Goal: Task Accomplishment & Management: Complete application form

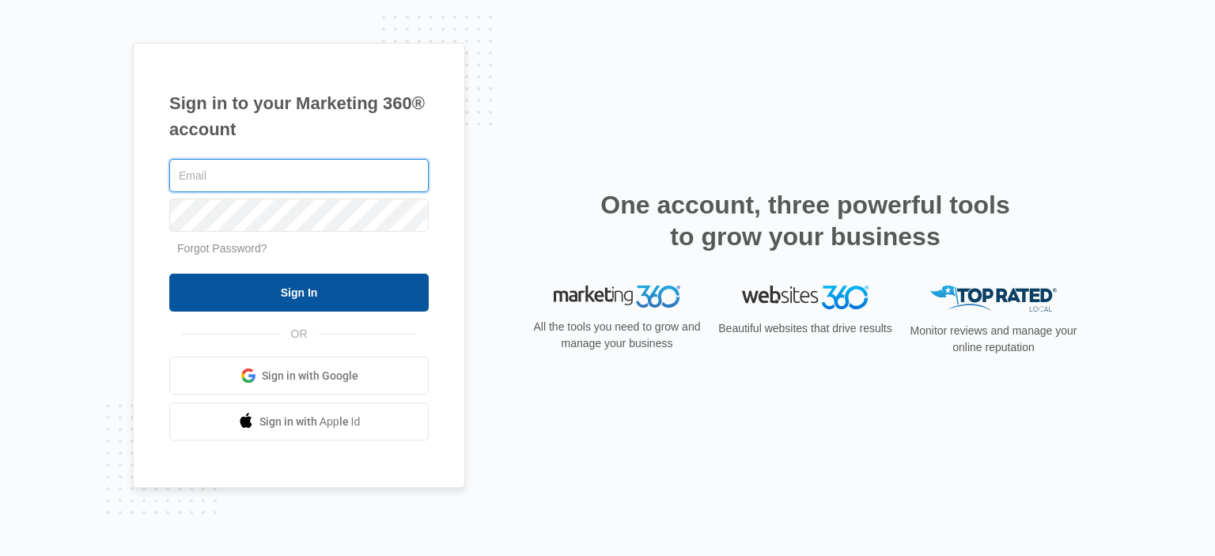
type input "[EMAIL_ADDRESS][DOMAIN_NAME]"
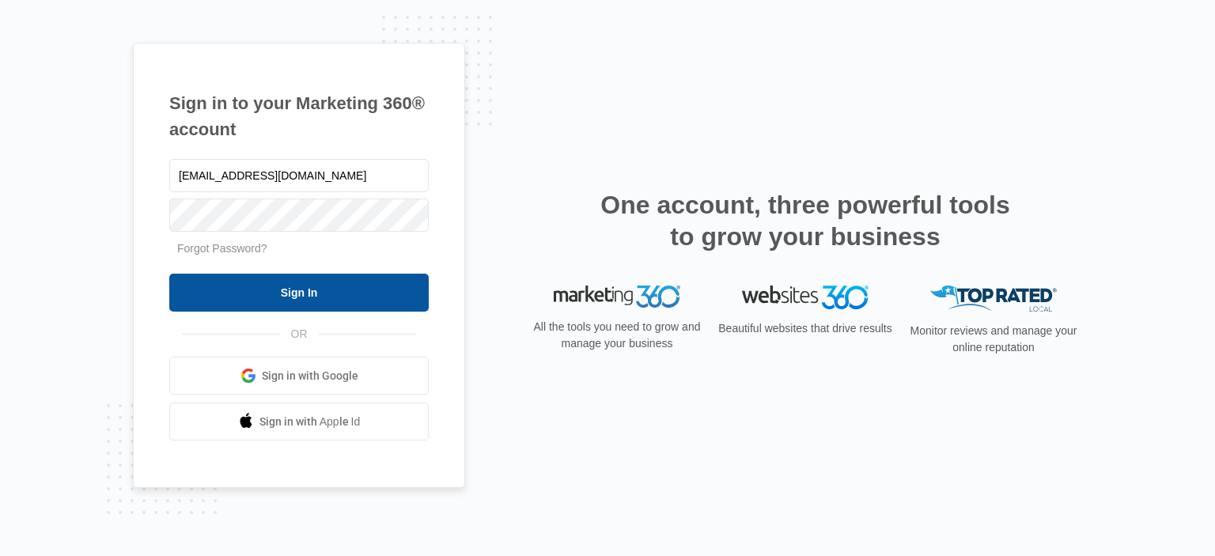
click at [289, 294] on input "Sign In" at bounding box center [299, 293] width 260 height 38
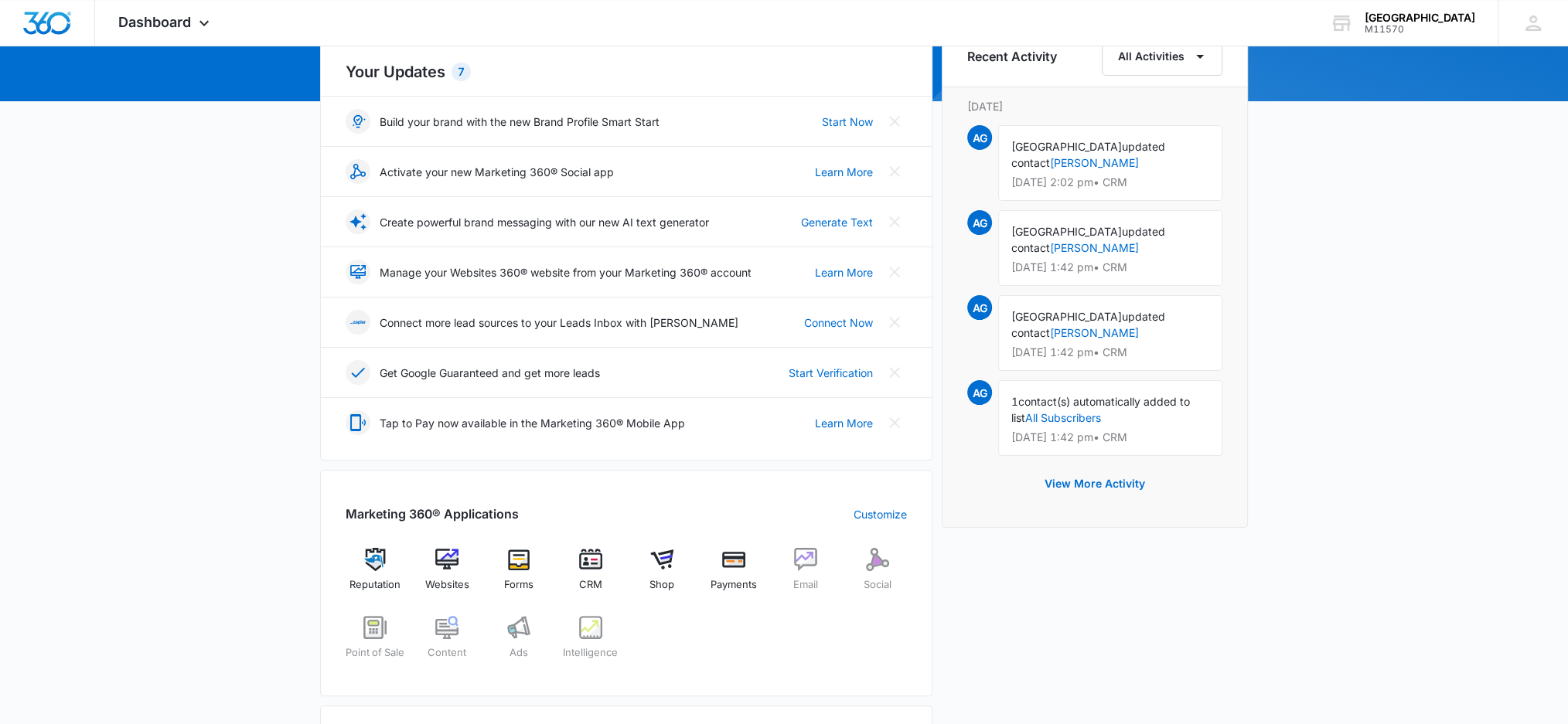
scroll to position [309, 0]
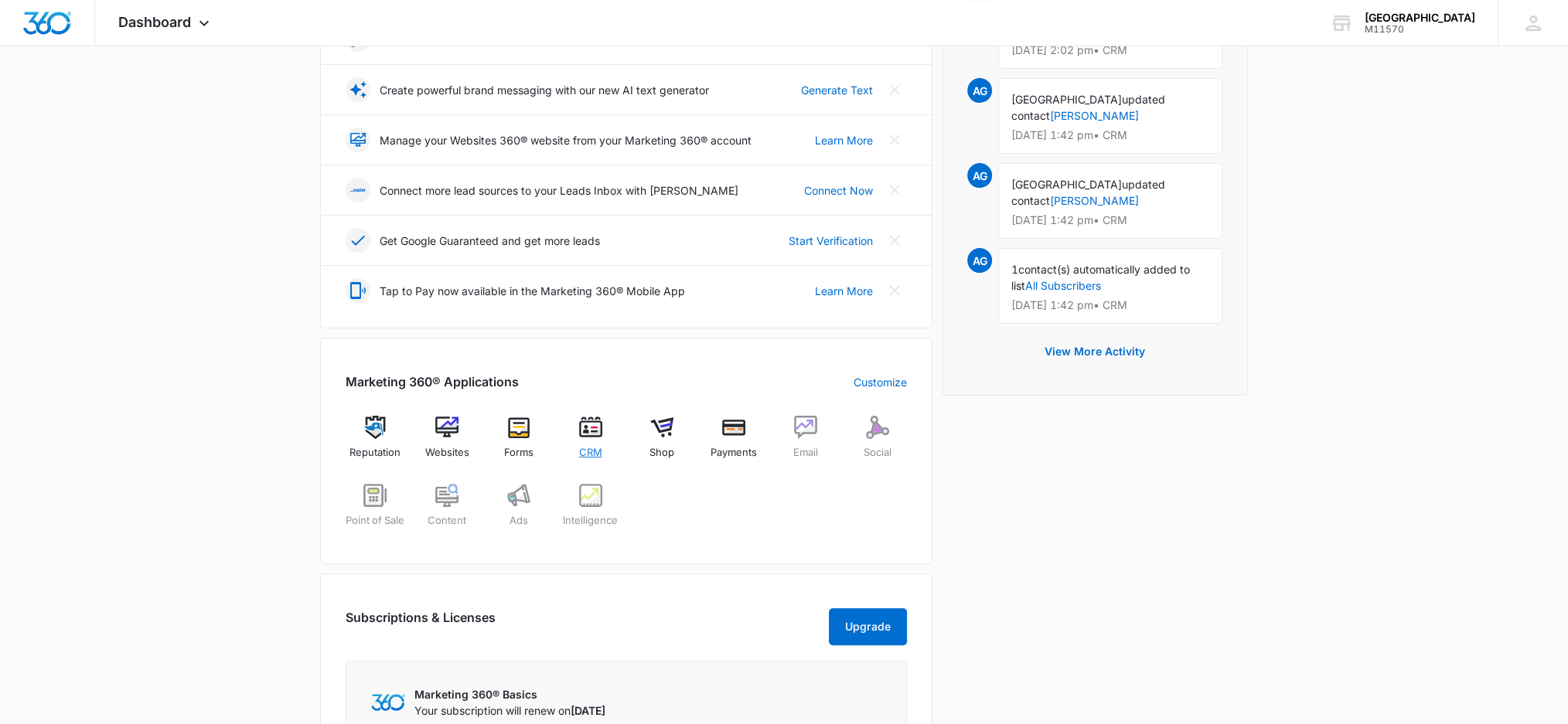
click at [598, 447] on span "CRM" at bounding box center [591, 453] width 23 height 16
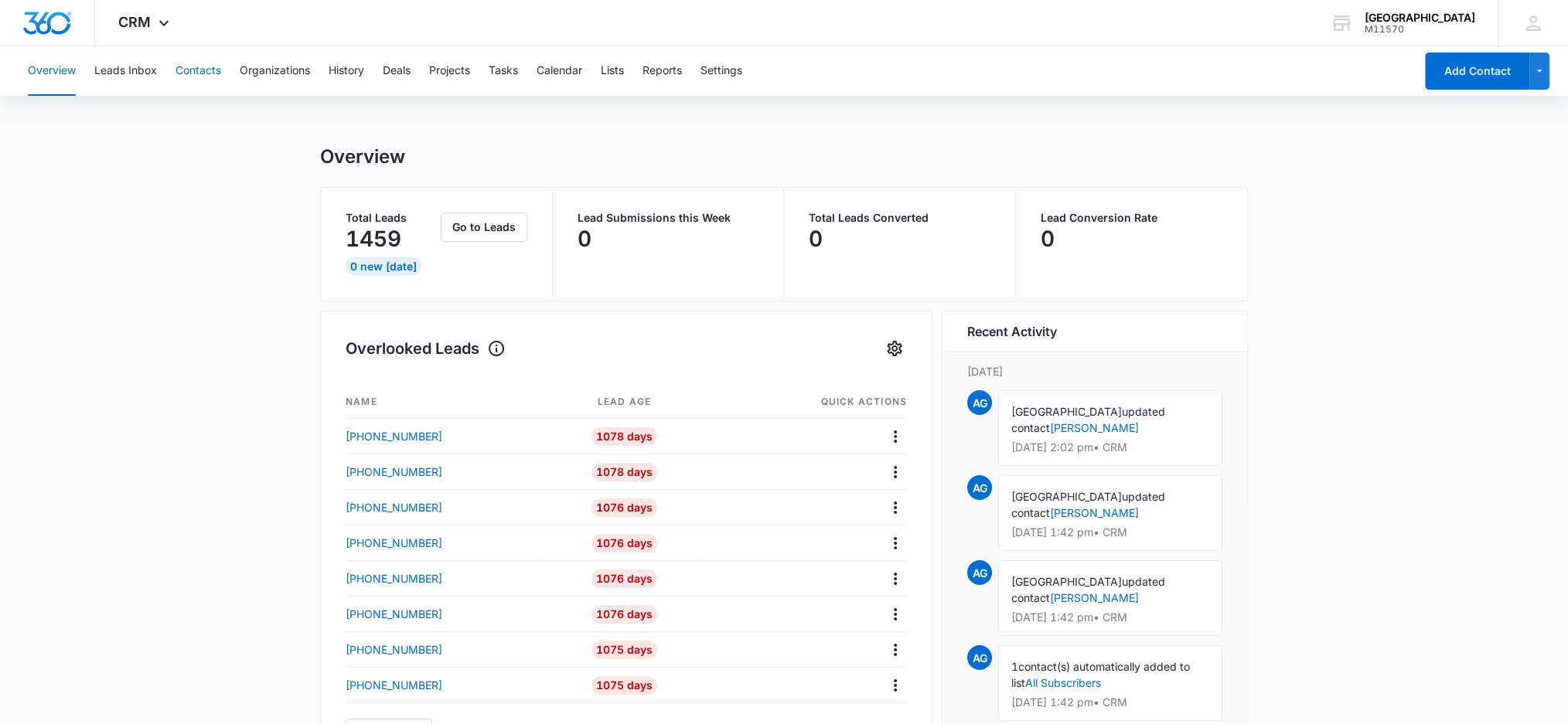
click at [196, 72] on button "Contacts" at bounding box center [198, 70] width 46 height 50
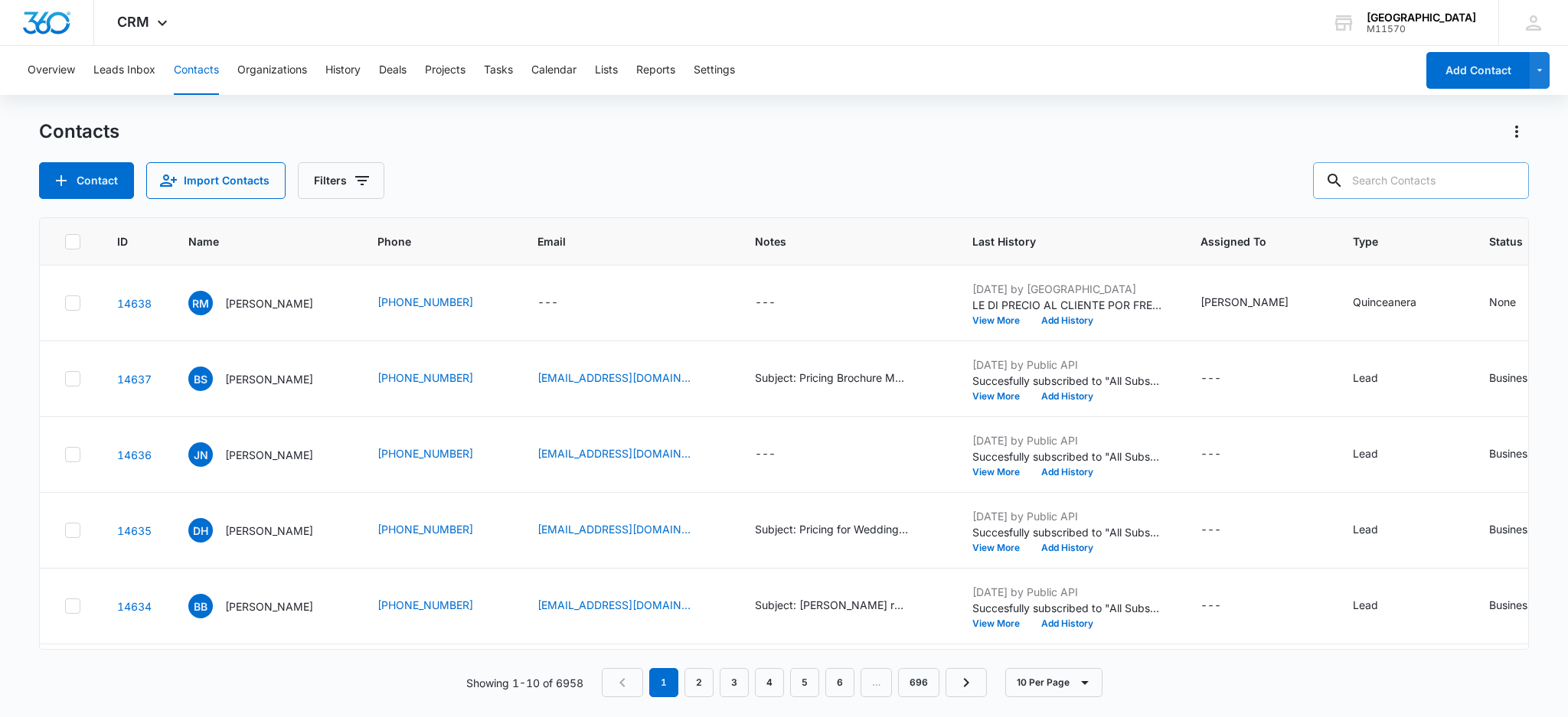
click at [1409, 183] on input "text" at bounding box center [1421, 181] width 216 height 37
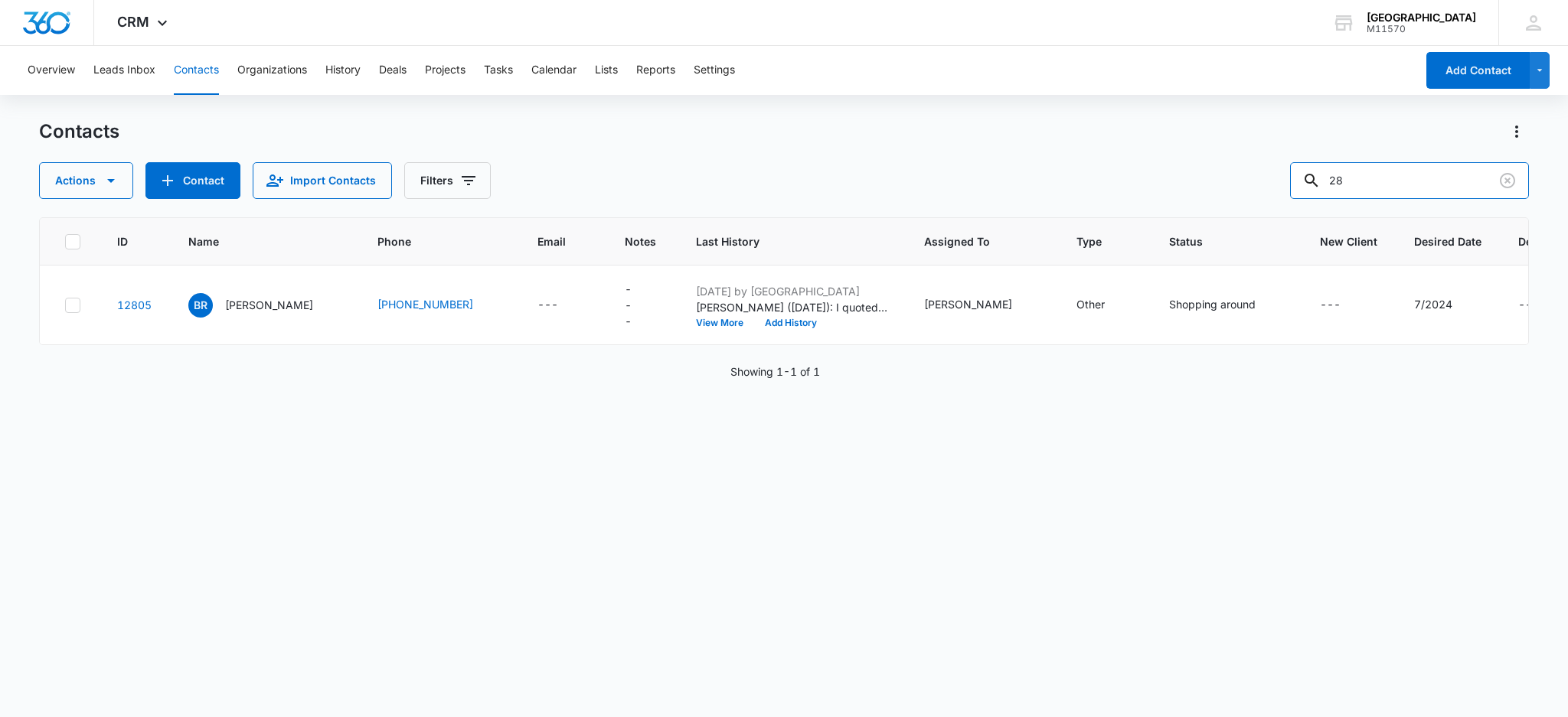
type input "2"
type input "[PERSON_NAME]"
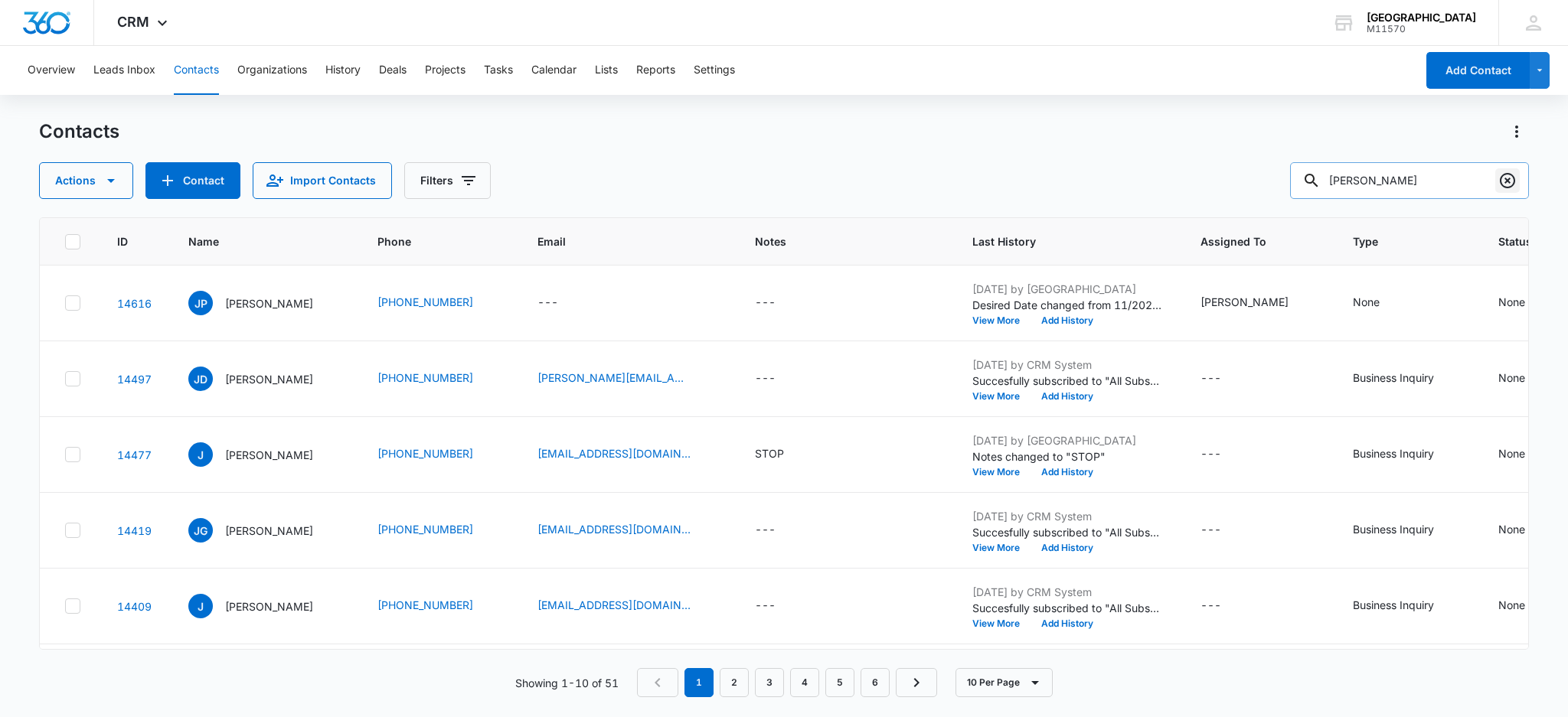
click at [1510, 178] on icon "Clear" at bounding box center [1508, 181] width 15 height 15
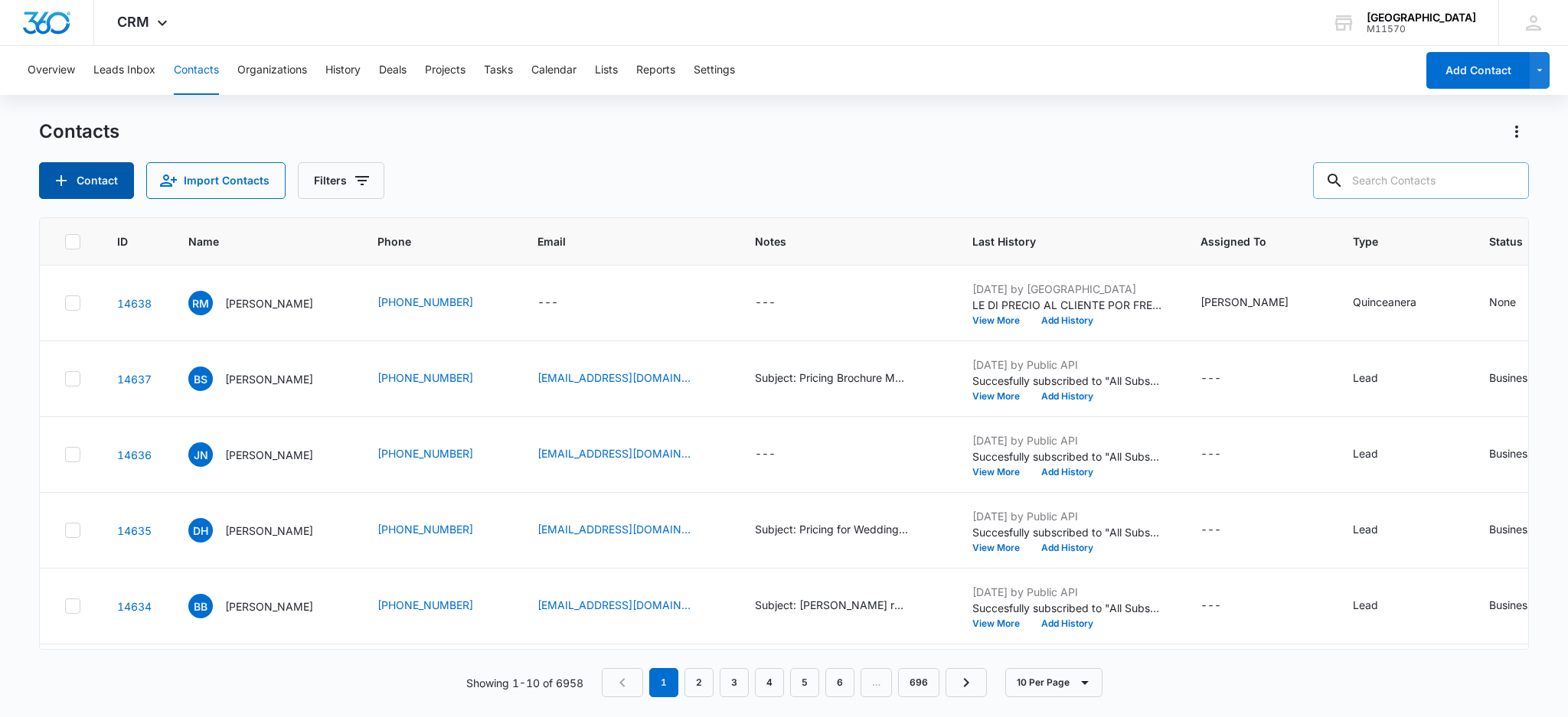
click at [94, 182] on button "Contact" at bounding box center [86, 181] width 95 height 37
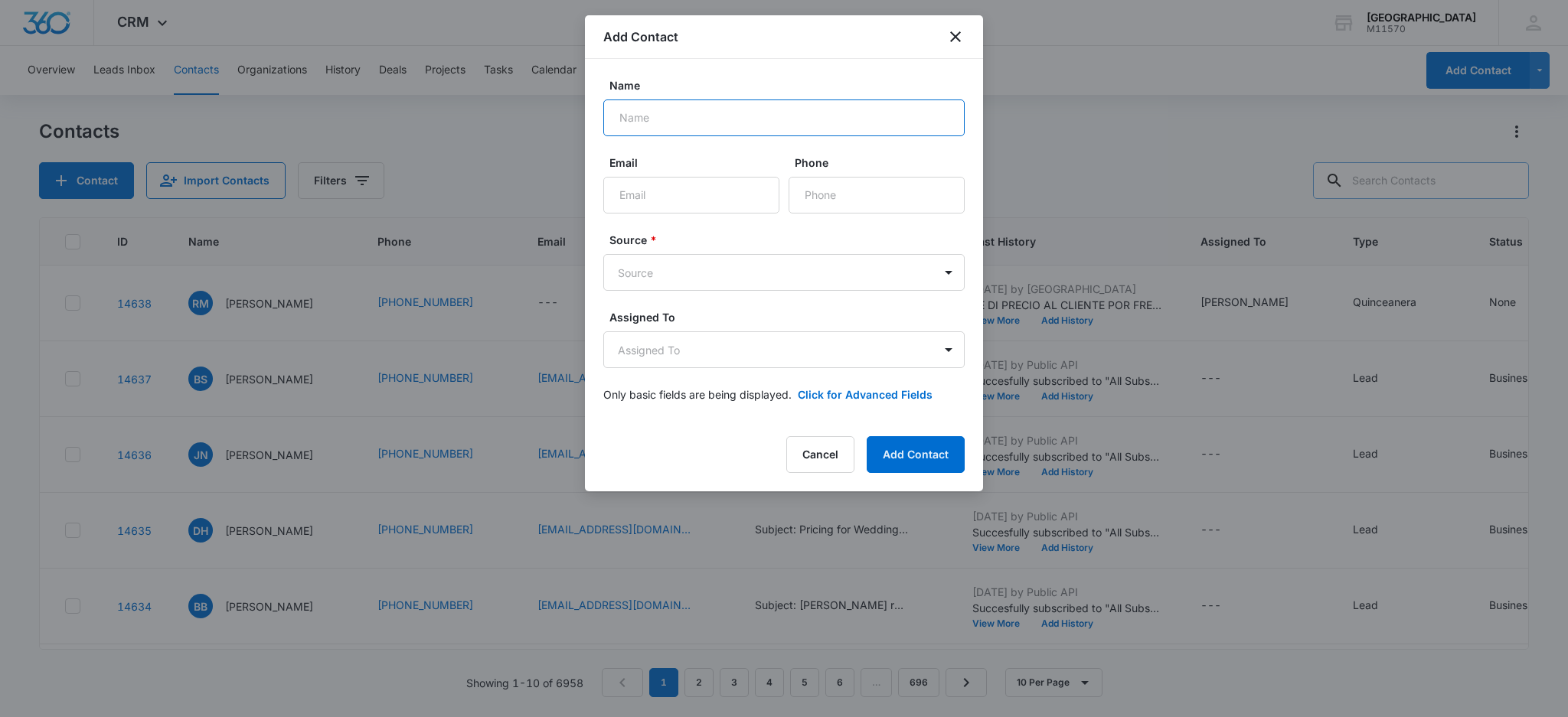
click at [658, 123] on input "Name" at bounding box center [783, 118] width 361 height 37
type input "[PERSON_NAME]"
click at [831, 201] on input "Phone" at bounding box center [877, 195] width 176 height 37
type input "[PHONE_NUMBER]"
click at [678, 277] on body "CRM Apps Reputation Websites Forms CRM Email Social Shop Payments POS Content A…" at bounding box center [784, 358] width 1568 height 717
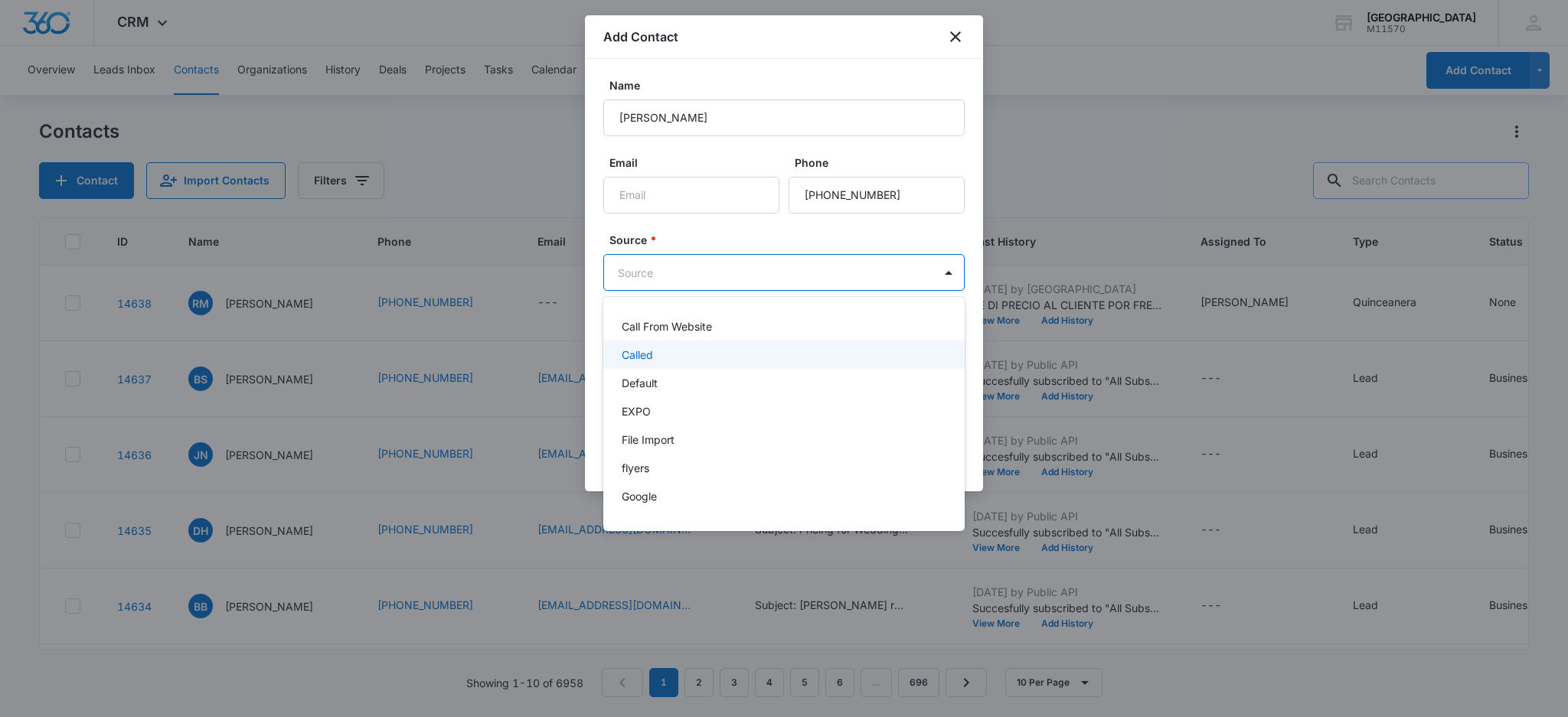
click at [653, 355] on div "Called" at bounding box center [782, 354] width 321 height 16
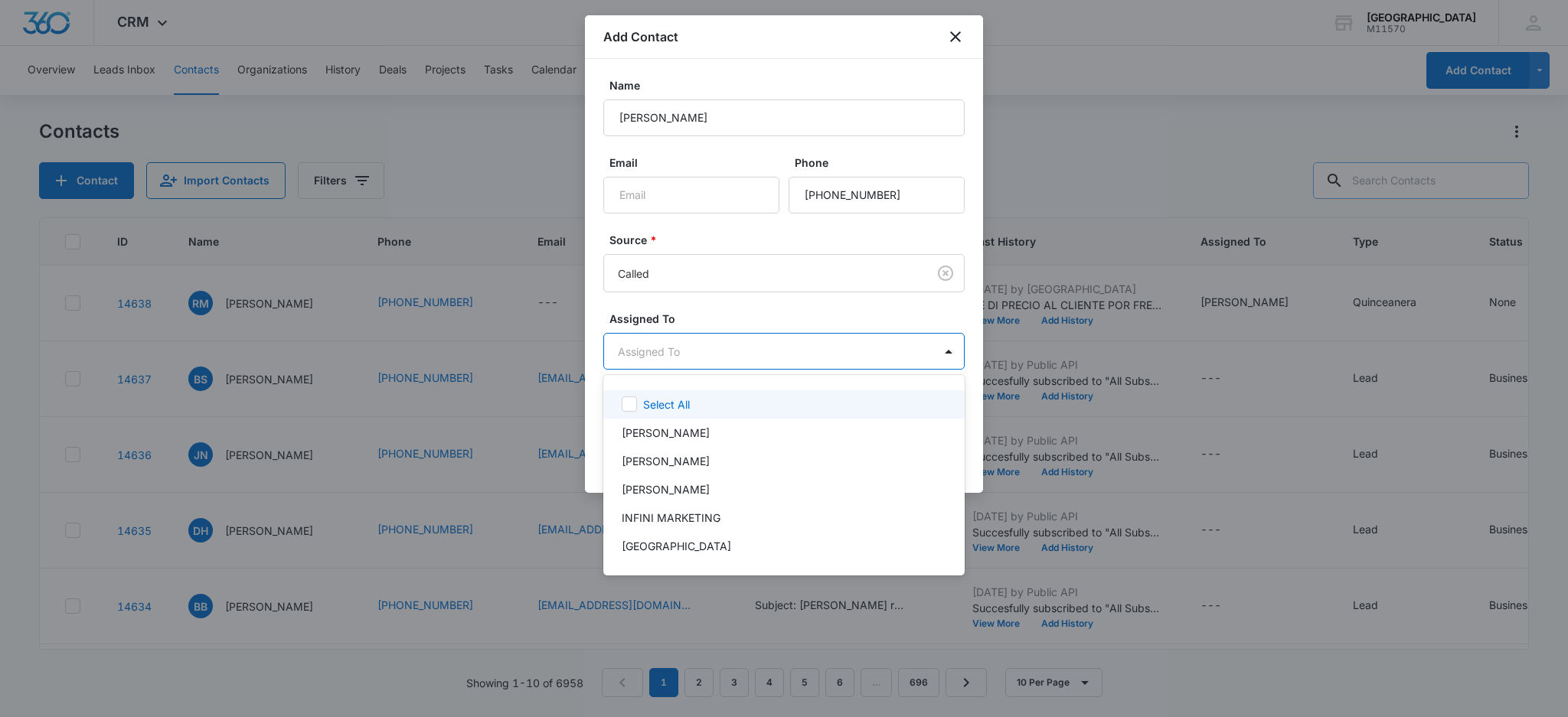
click at [651, 350] on body "CRM Apps Reputation Websites Forms CRM Email Social Shop Payments POS Content A…" at bounding box center [784, 358] width 1568 height 717
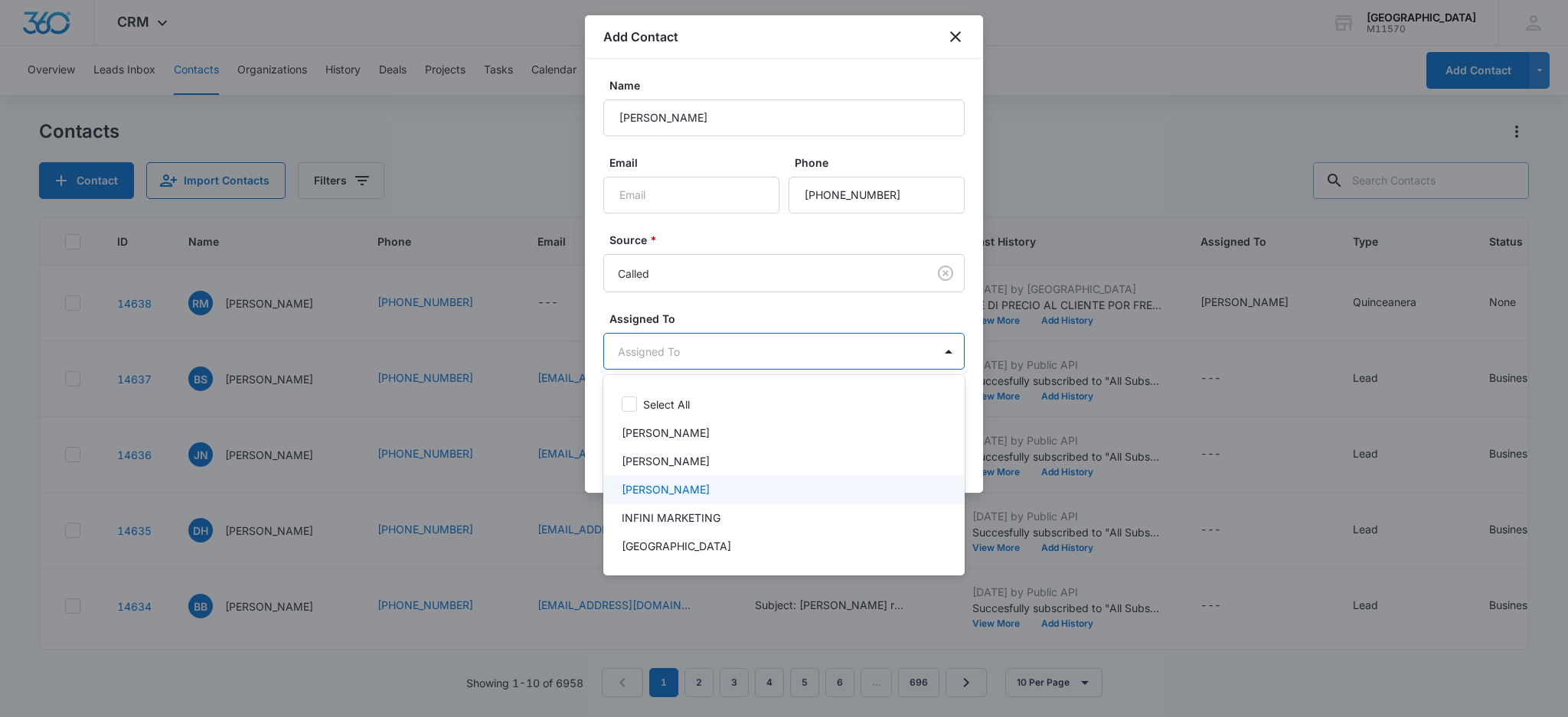
click at [682, 490] on p "[PERSON_NAME]" at bounding box center [665, 490] width 88 height 16
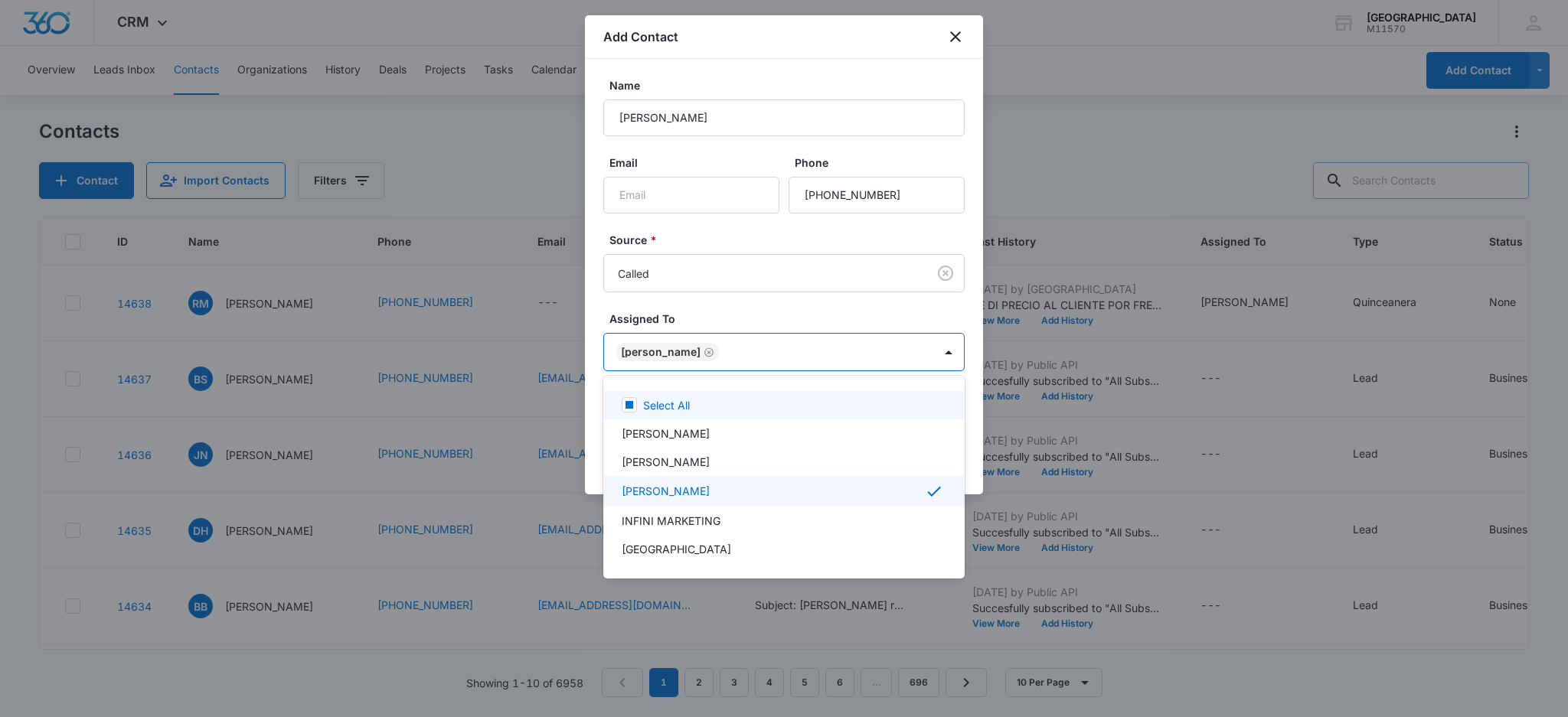
click at [640, 343] on div at bounding box center [784, 358] width 1568 height 717
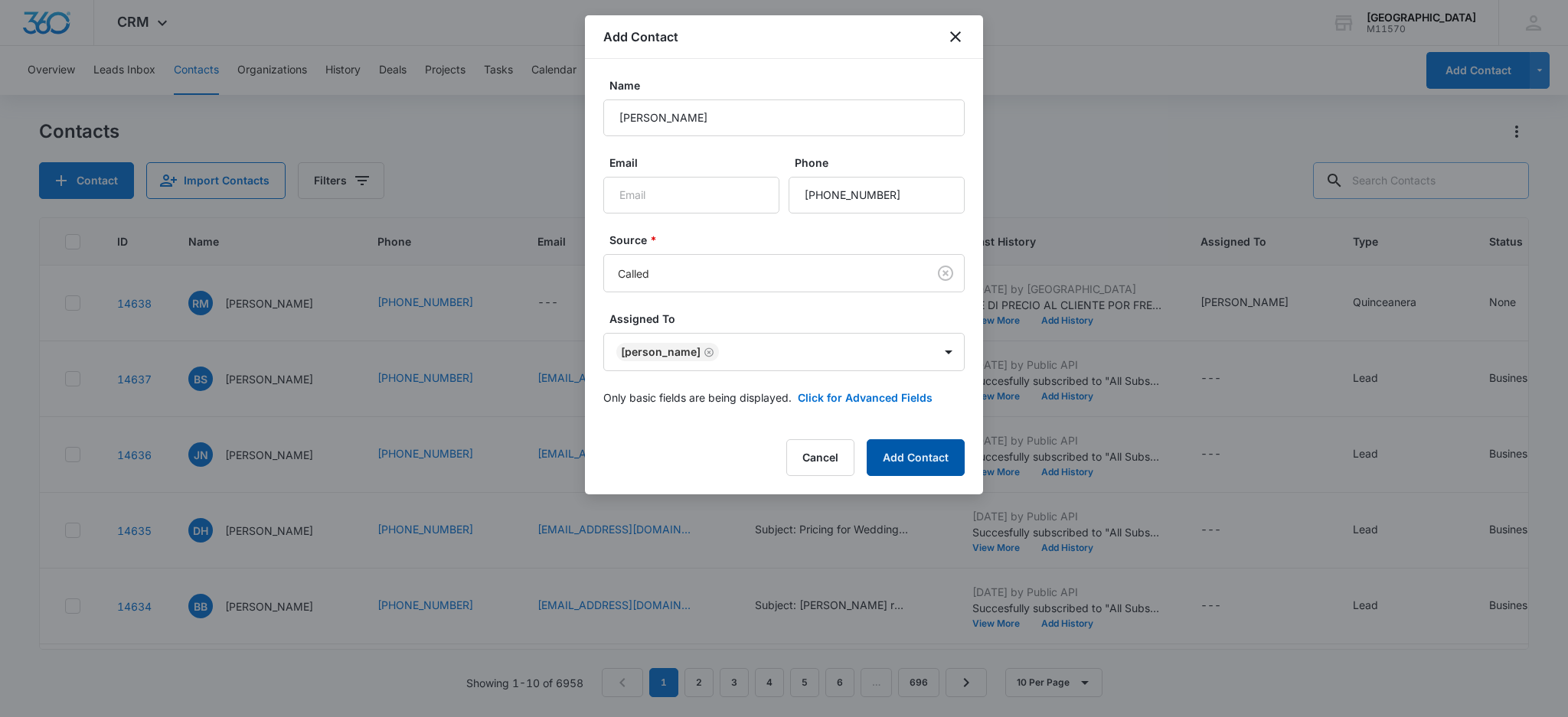
click at [906, 463] on button "Add Contact" at bounding box center [916, 458] width 98 height 37
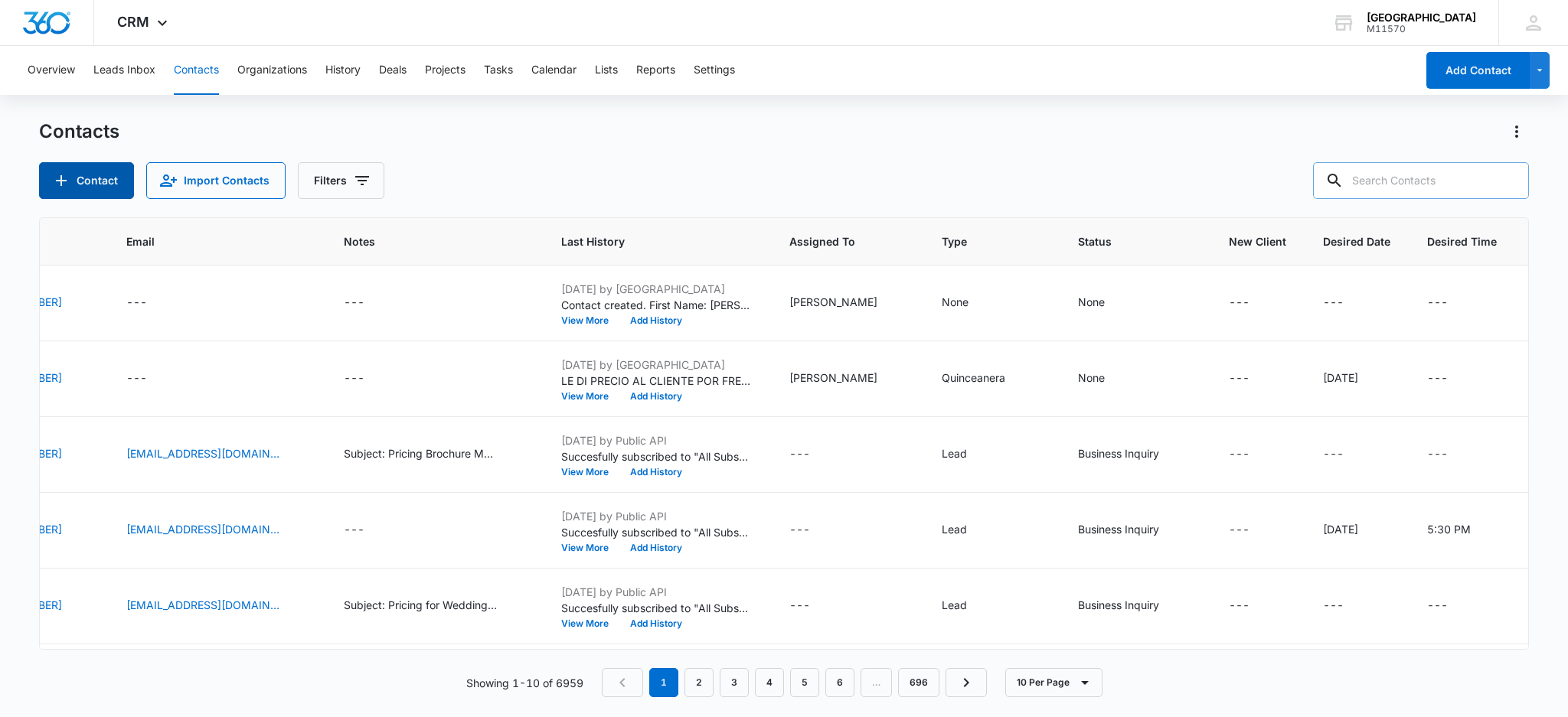
scroll to position [0, 708]
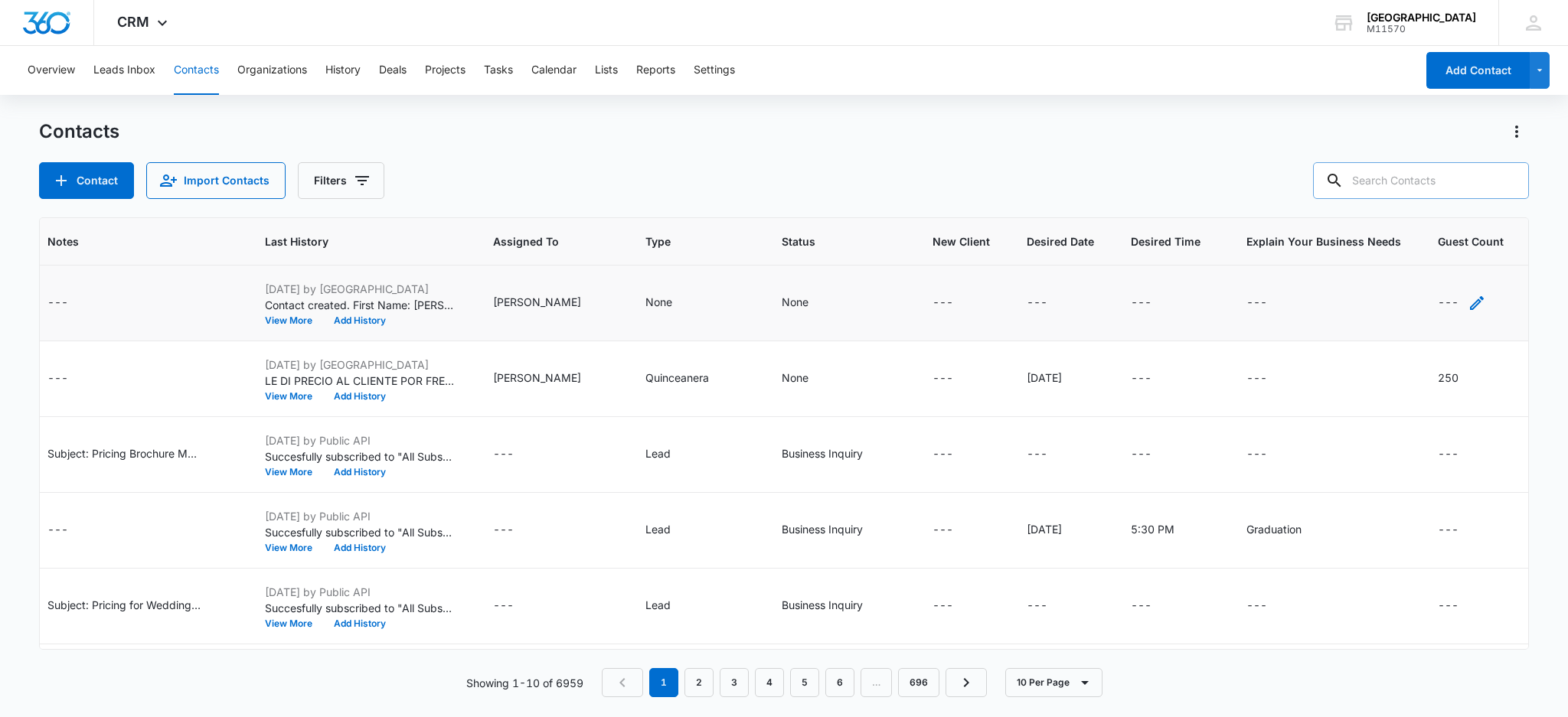
click at [1470, 302] on icon "Guest Count - - Select to Edit Field" at bounding box center [1477, 303] width 14 height 14
click at [1401, 172] on textarea "Guest Count" at bounding box center [1457, 179] width 182 height 87
type textarea "300"
click at [1512, 247] on button "Save" at bounding box center [1524, 253] width 45 height 29
click at [1057, 296] on icon "Desired Date - - Select to Edit Field" at bounding box center [1066, 303] width 18 height 18
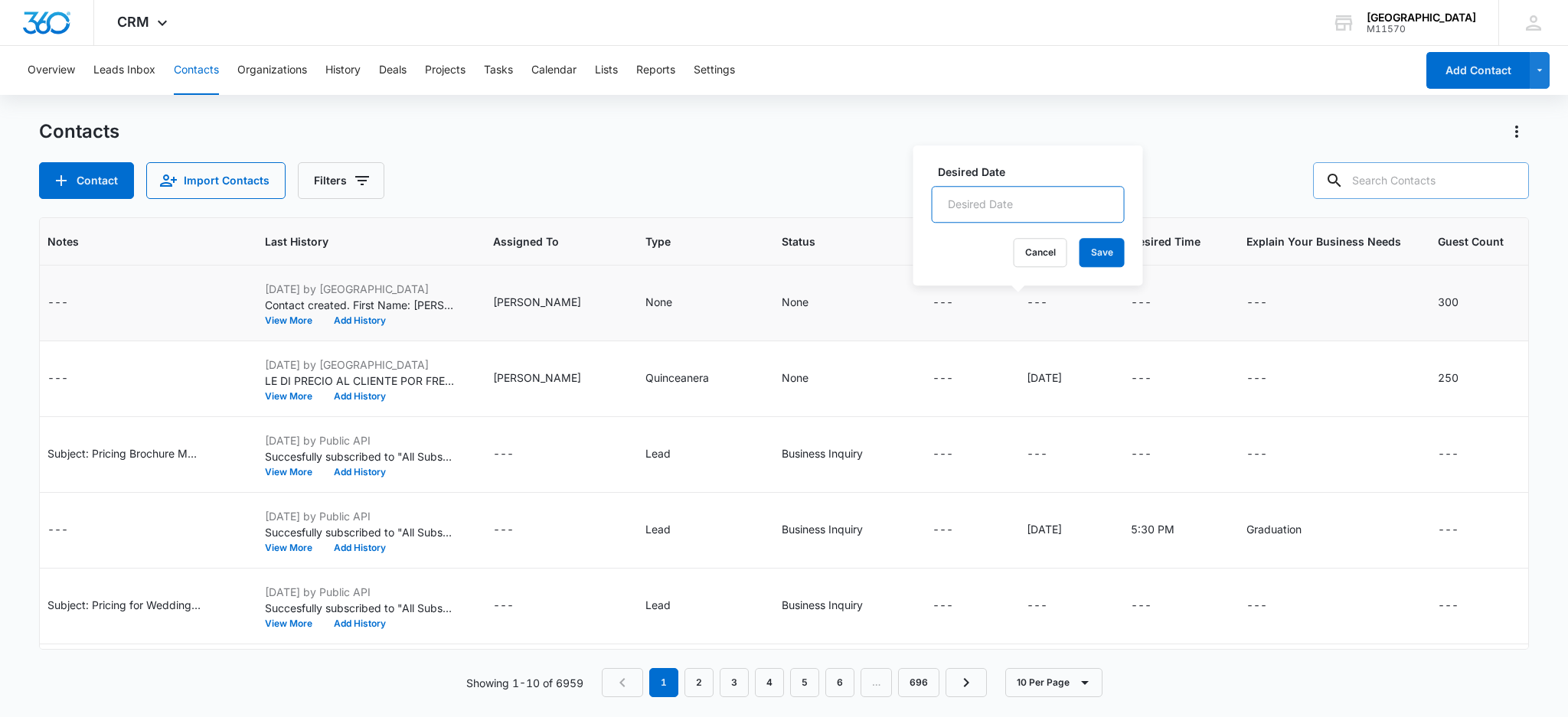
click at [981, 211] on input "Desired Date" at bounding box center [1028, 204] width 193 height 37
type input "[DATE]"
click at [1092, 257] on button "Save" at bounding box center [1102, 253] width 45 height 29
click at [684, 299] on icon "Type - None - Select to Edit Field" at bounding box center [691, 303] width 14 height 14
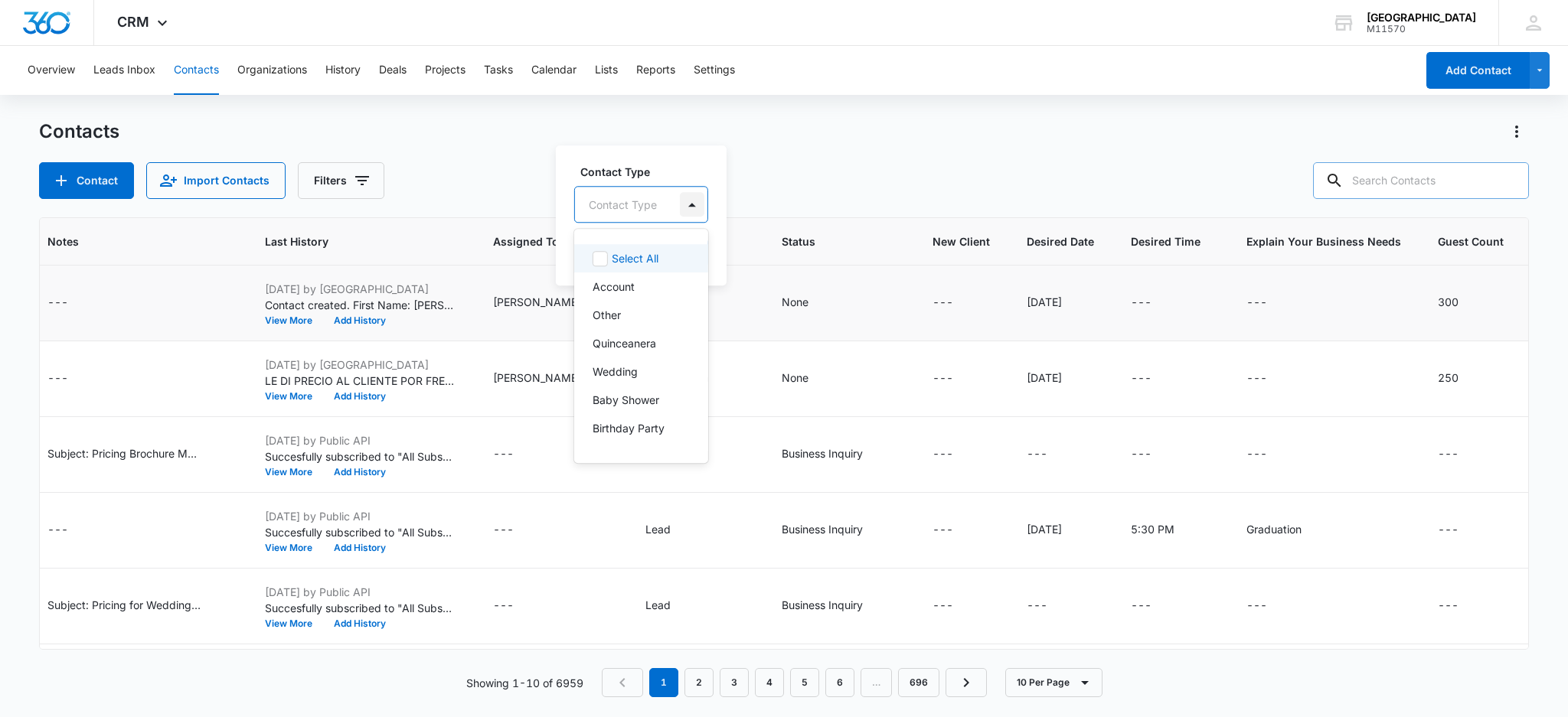
click at [688, 208] on div at bounding box center [692, 204] width 24 height 24
click at [615, 320] on p "Other" at bounding box center [606, 314] width 28 height 16
click at [607, 203] on div "Other" at bounding box center [606, 203] width 28 height 11
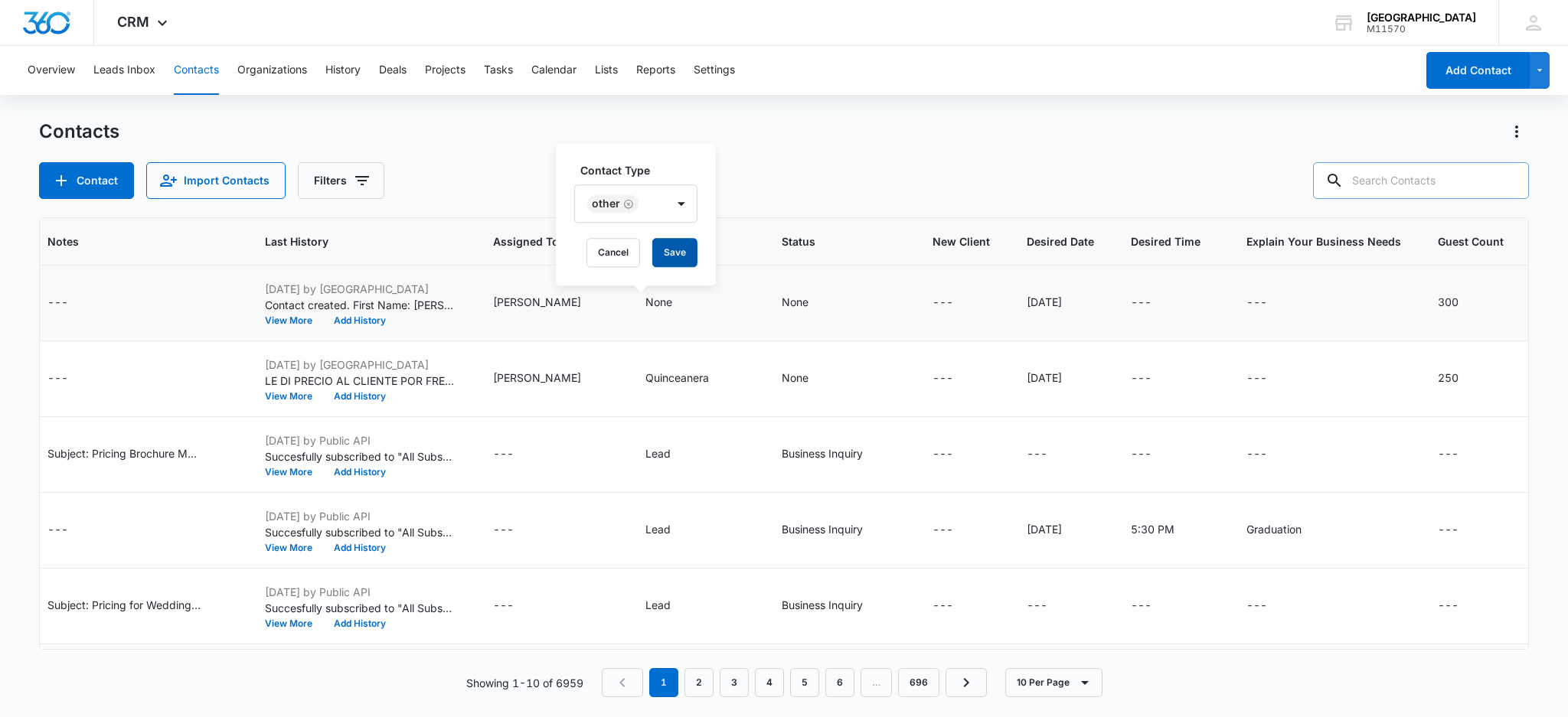
click at [676, 244] on button "Save" at bounding box center [675, 253] width 45 height 29
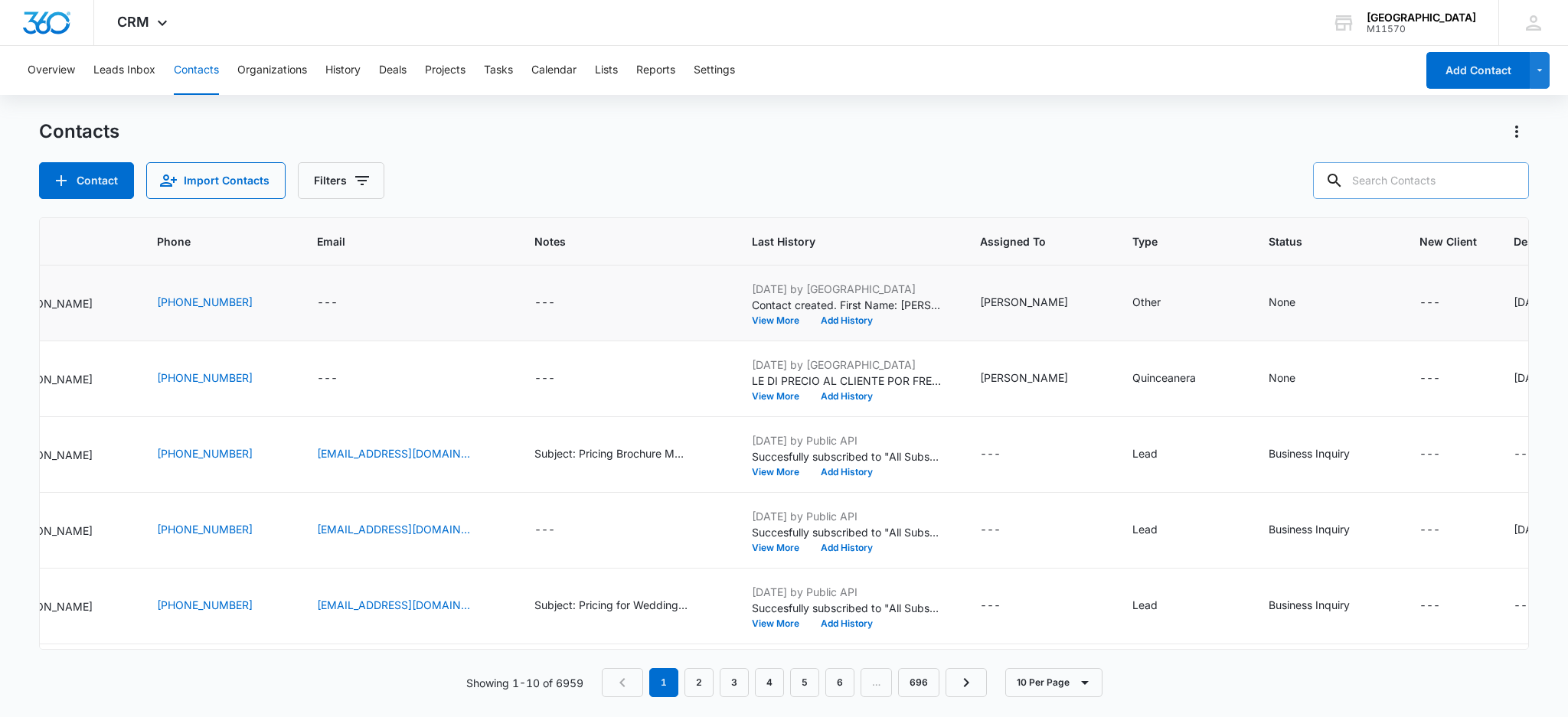
scroll to position [0, 0]
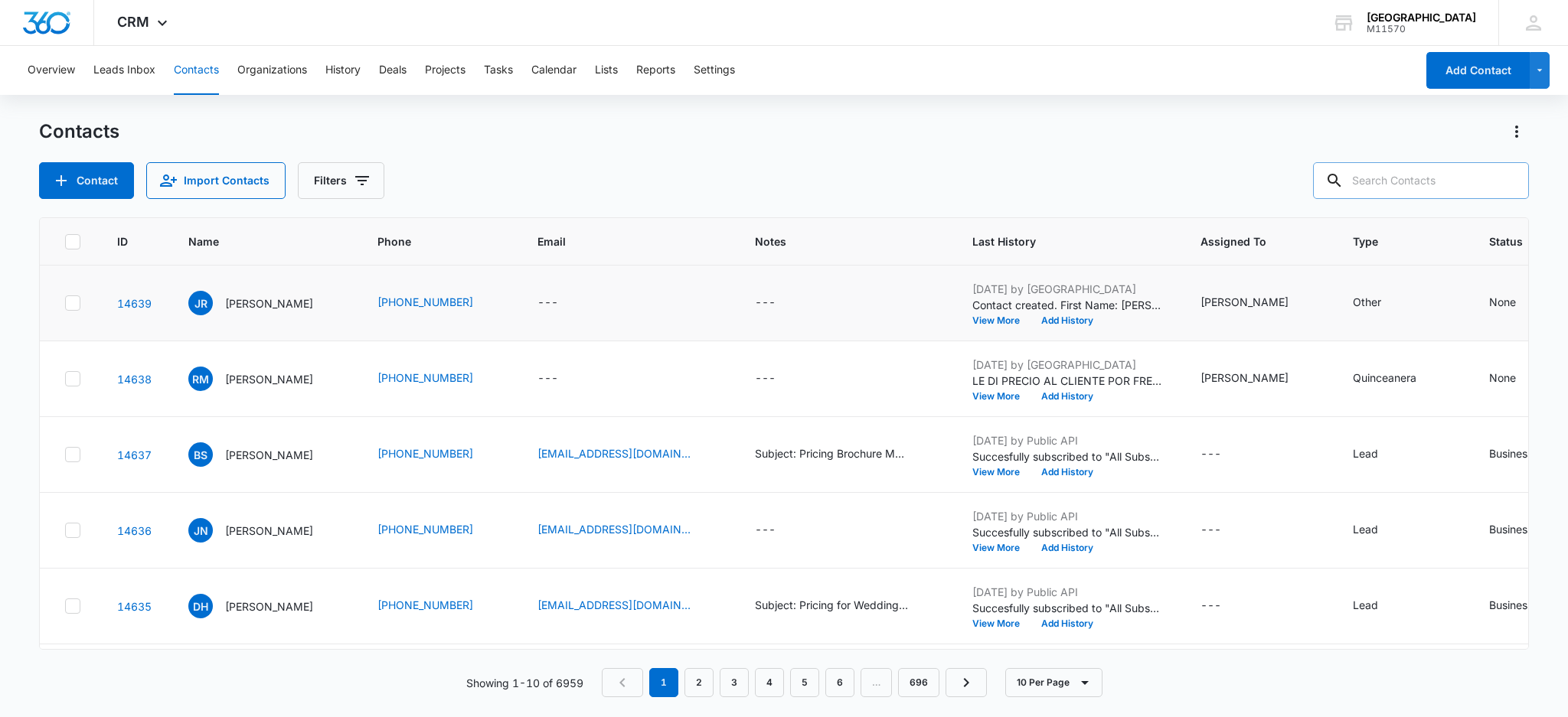
click at [1052, 314] on div "[DATE] by Alegria Gardens Contact created. First Name: [PERSON_NAME] Last Name:…" at bounding box center [1069, 303] width 192 height 45
click at [1052, 321] on button "Add History" at bounding box center [1068, 320] width 74 height 9
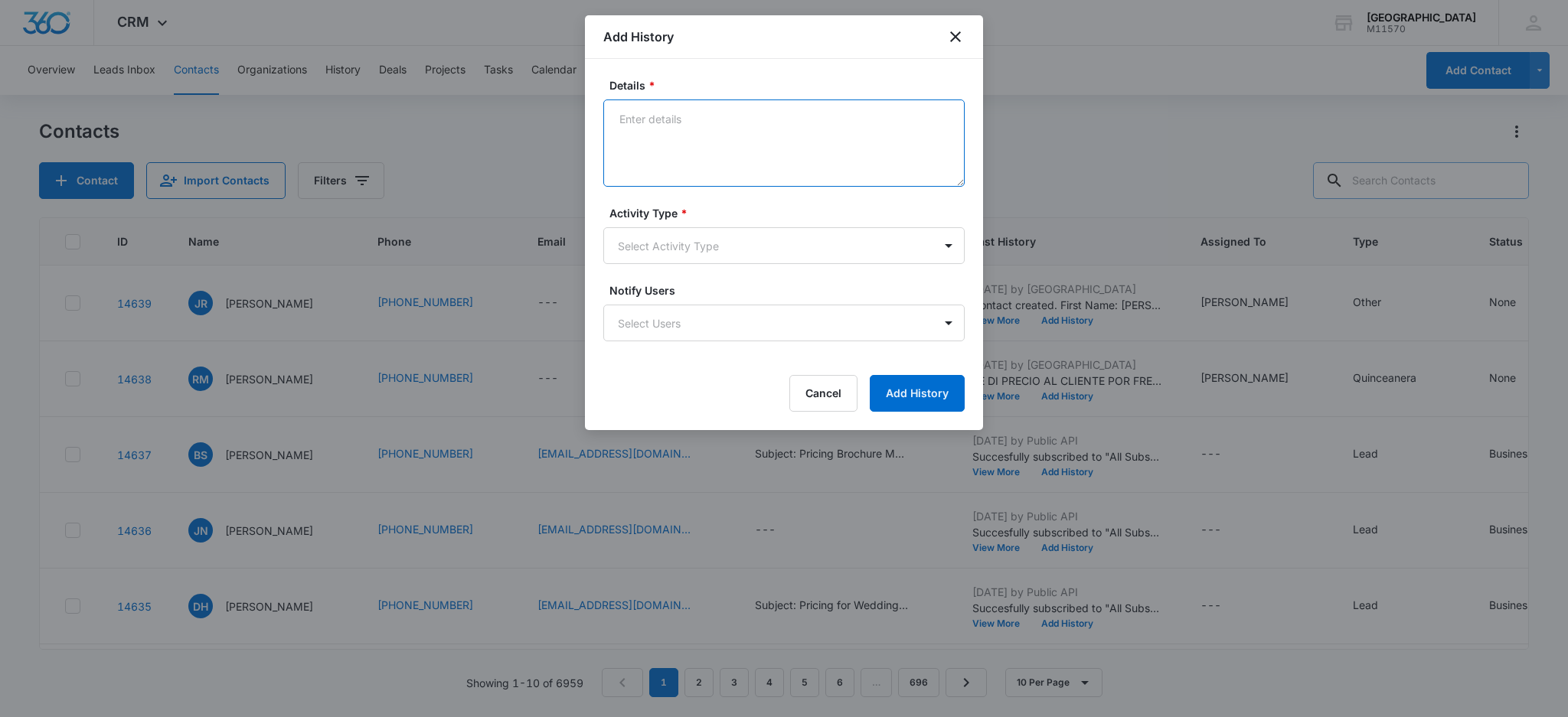
click at [651, 141] on textarea "Details *" at bounding box center [783, 143] width 361 height 87
click at [693, 137] on textarea "[PERSON_NAME] ([DATE]): I quoted the client $1,800 for the [PERSON_NAME] locati…" at bounding box center [783, 143] width 361 height 87
click at [684, 141] on textarea "[PERSON_NAME] ([DATE]): I quoted the client $1,800 for the [PERSON_NAME] locati…" at bounding box center [783, 143] width 361 height 87
click at [780, 135] on textarea "[PERSON_NAME] ([DATE]): I quoted the client $1,800 for the [PERSON_NAME] locati…" at bounding box center [783, 143] width 361 height 87
click at [859, 136] on textarea "[PERSON_NAME] ([DATE]): I quoted the client $1,800 for the [PERSON_NAME] locati…" at bounding box center [783, 143] width 361 height 87
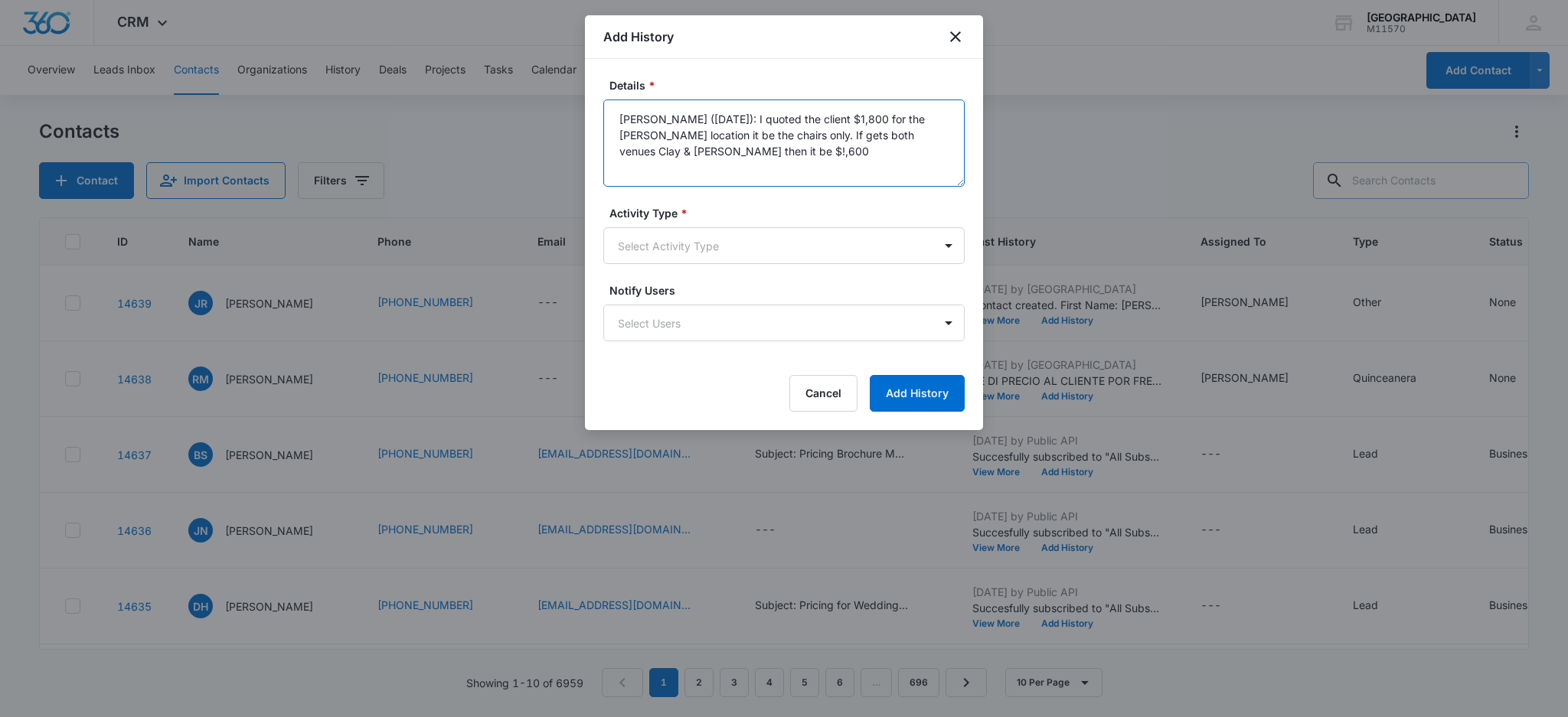
click at [620, 150] on textarea "[PERSON_NAME] ([DATE]): I quoted the client $1,800 for the [PERSON_NAME] locati…" at bounding box center [783, 143] width 361 height 87
click at [816, 152] on textarea "[PERSON_NAME] ([DATE]): I quoted the client $1,800 for the [PERSON_NAME] locati…" at bounding box center [783, 143] width 361 height 87
click at [809, 152] on textarea "[PERSON_NAME] ([DATE]): I quoted the client $1,800 for the [PERSON_NAME] locati…" at bounding box center [783, 143] width 361 height 87
type textarea "[PERSON_NAME] ([DATE]): I quoted the client $1,800 for the [PERSON_NAME] locati…"
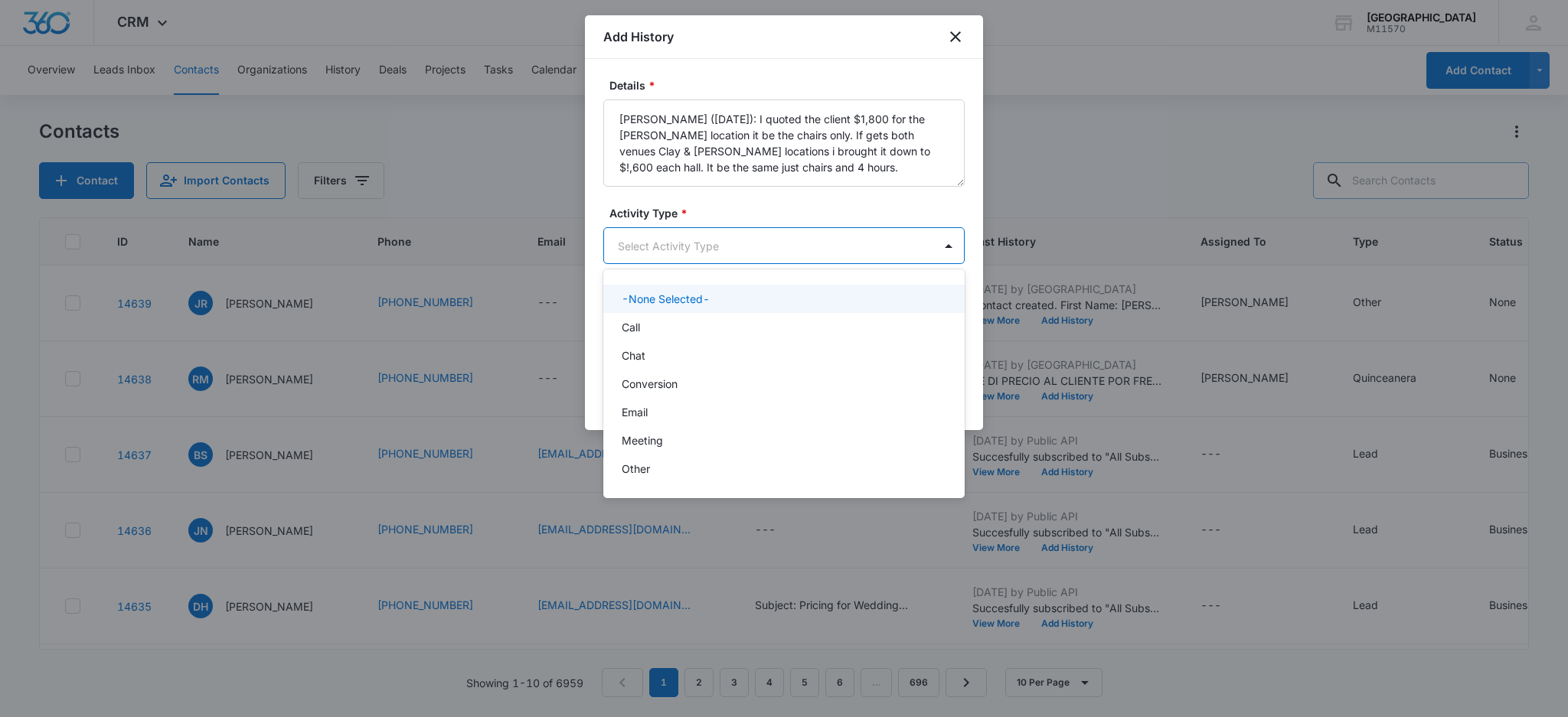
click at [717, 243] on body "CRM Apps Reputation Websites Forms CRM Email Social Shop Payments POS Content A…" at bounding box center [784, 358] width 1568 height 717
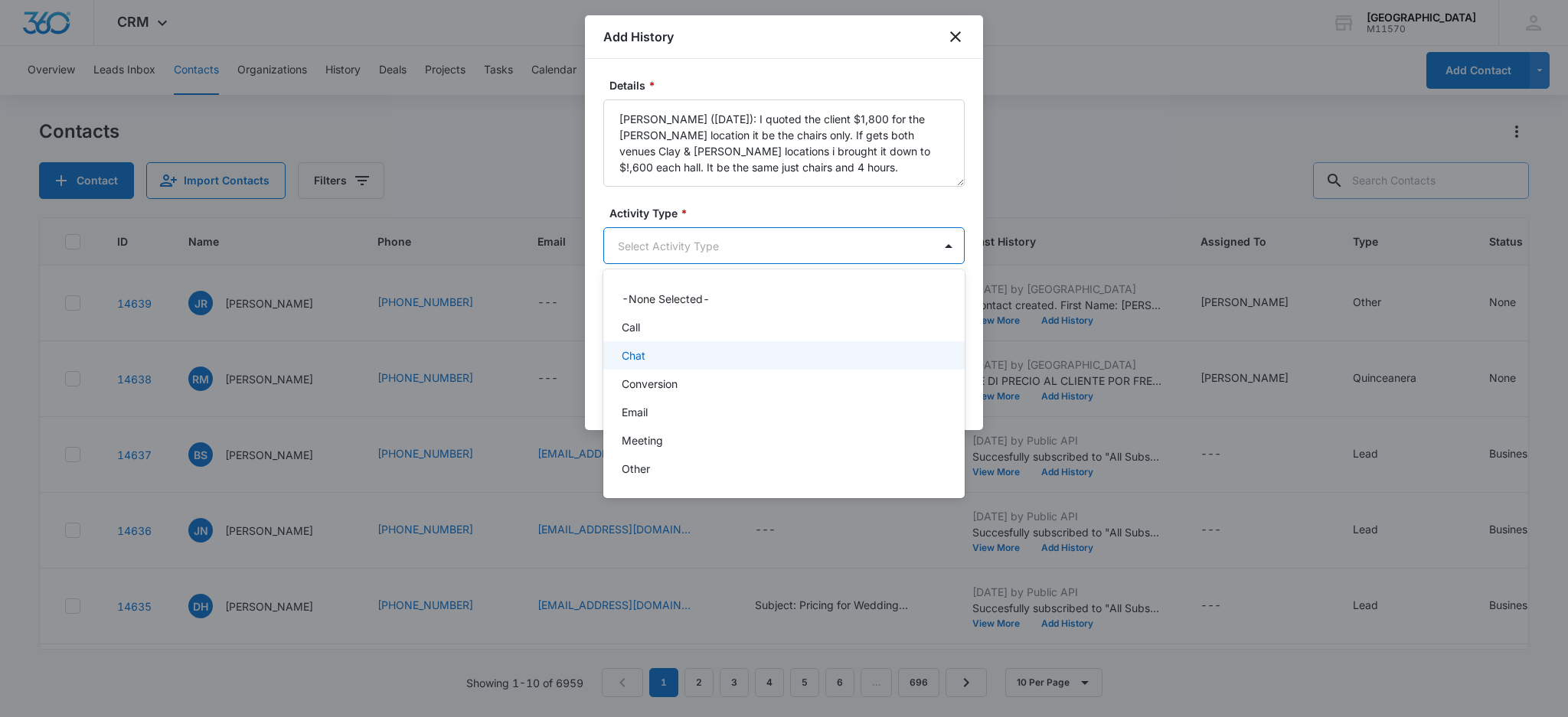
click at [644, 349] on p "Chat" at bounding box center [633, 355] width 24 height 16
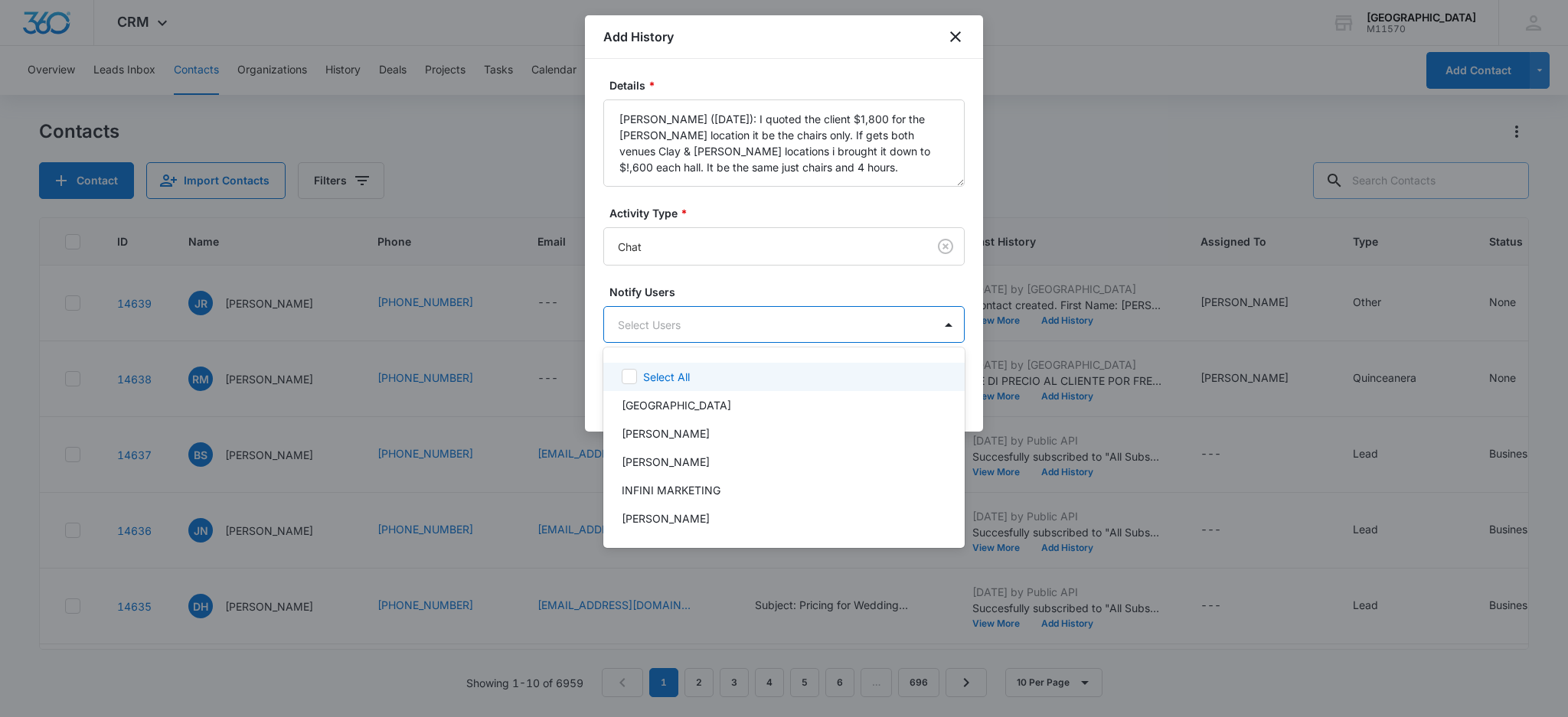
click at [650, 322] on body "CRM Apps Reputation Websites Forms CRM Email Social Shop Payments POS Content A…" at bounding box center [784, 358] width 1568 height 717
click at [680, 463] on p "[PERSON_NAME]" at bounding box center [665, 462] width 88 height 16
click at [652, 324] on div at bounding box center [784, 358] width 1568 height 717
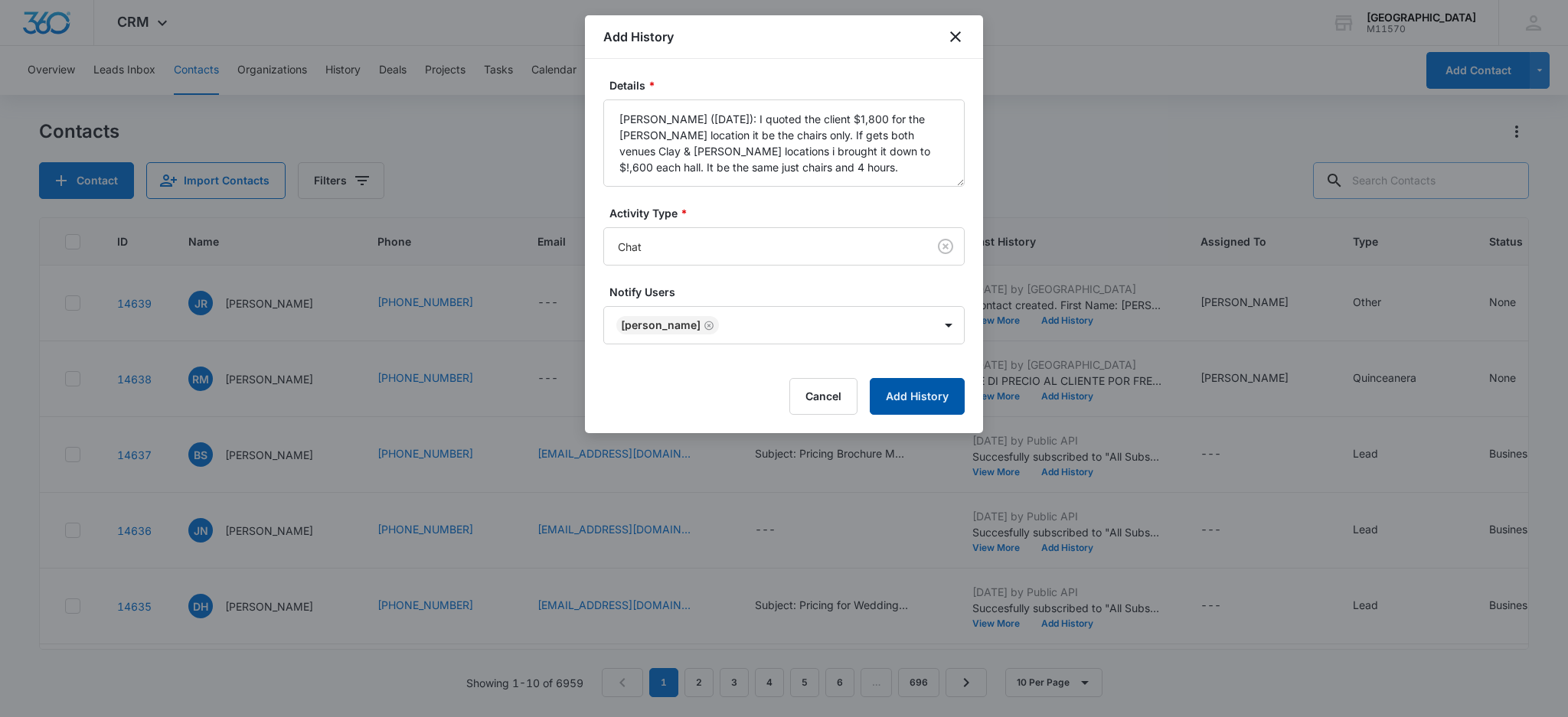
click at [912, 395] on button "Add History" at bounding box center [918, 397] width 95 height 37
